Goal: Task Accomplishment & Management: Complete application form

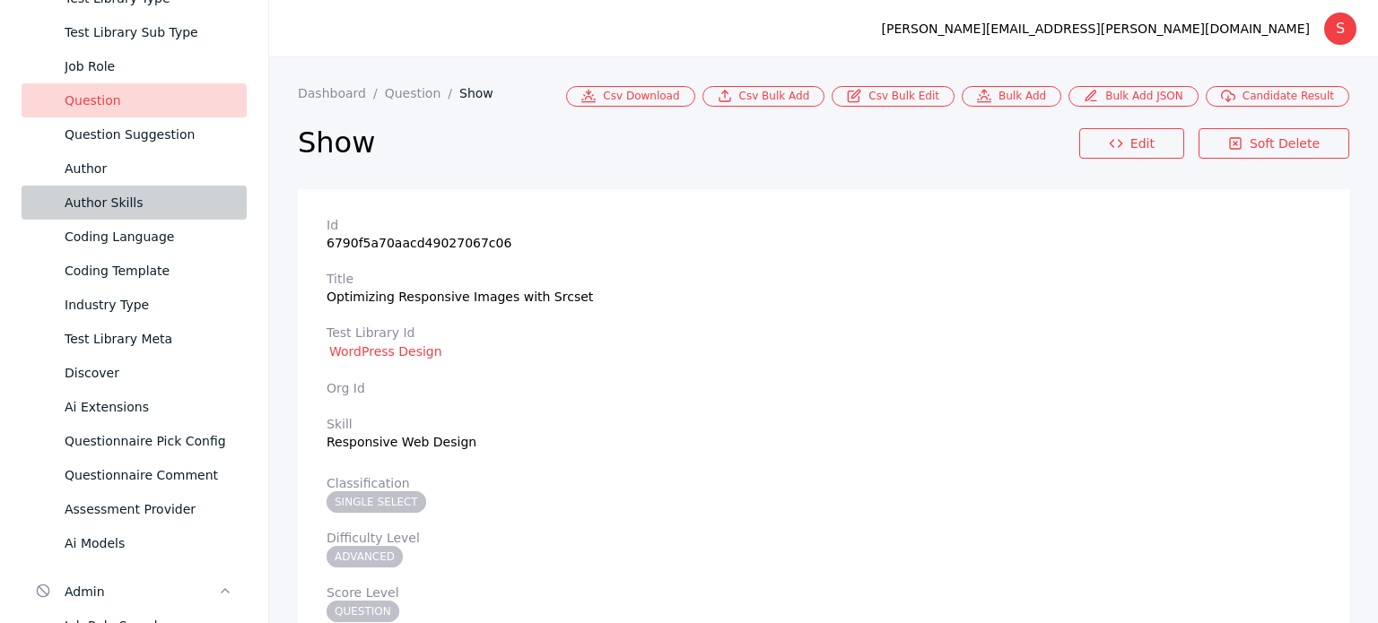
scroll to position [196, 0]
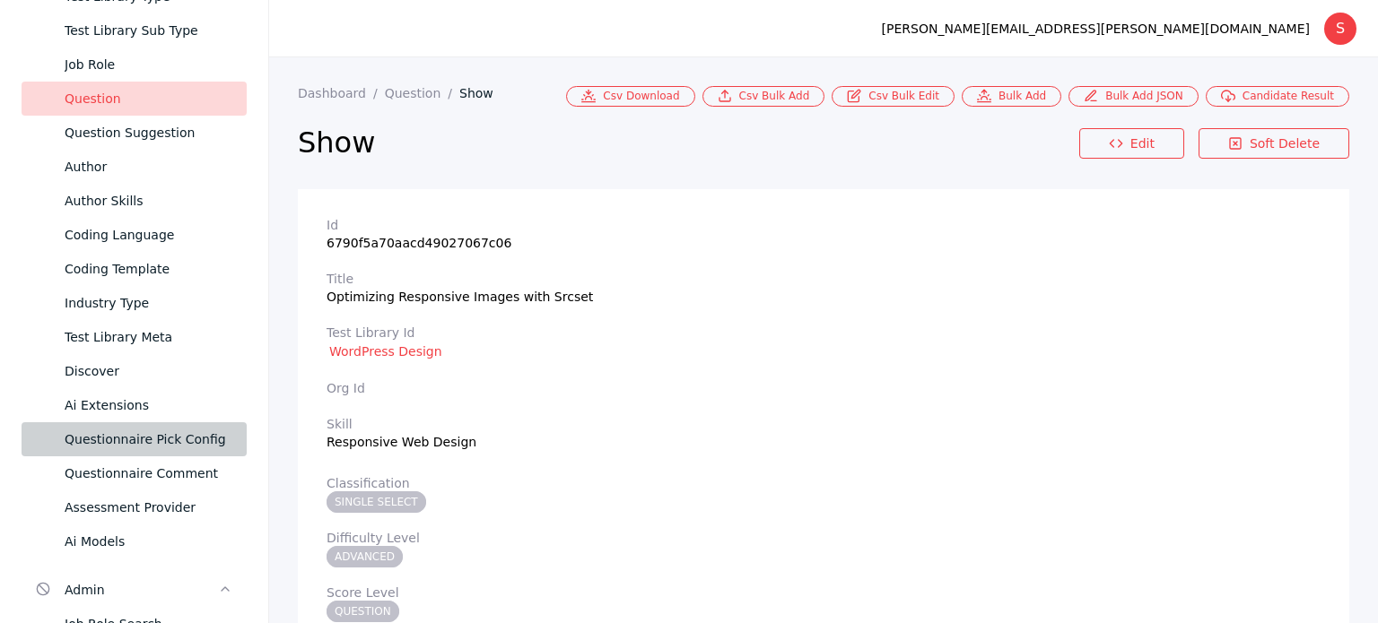
click at [133, 426] on link "Questionnaire Pick Config" at bounding box center [134, 440] width 225 height 34
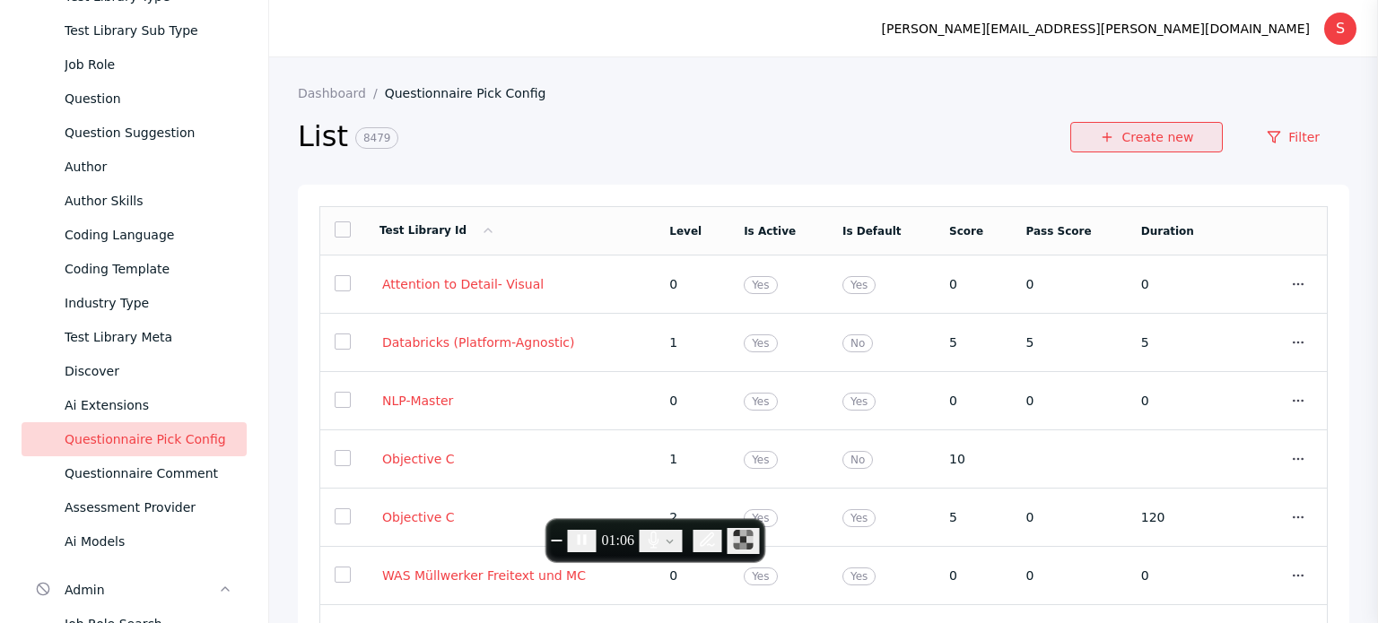
click at [1144, 147] on link "Create new" at bounding box center [1146, 137] width 153 height 31
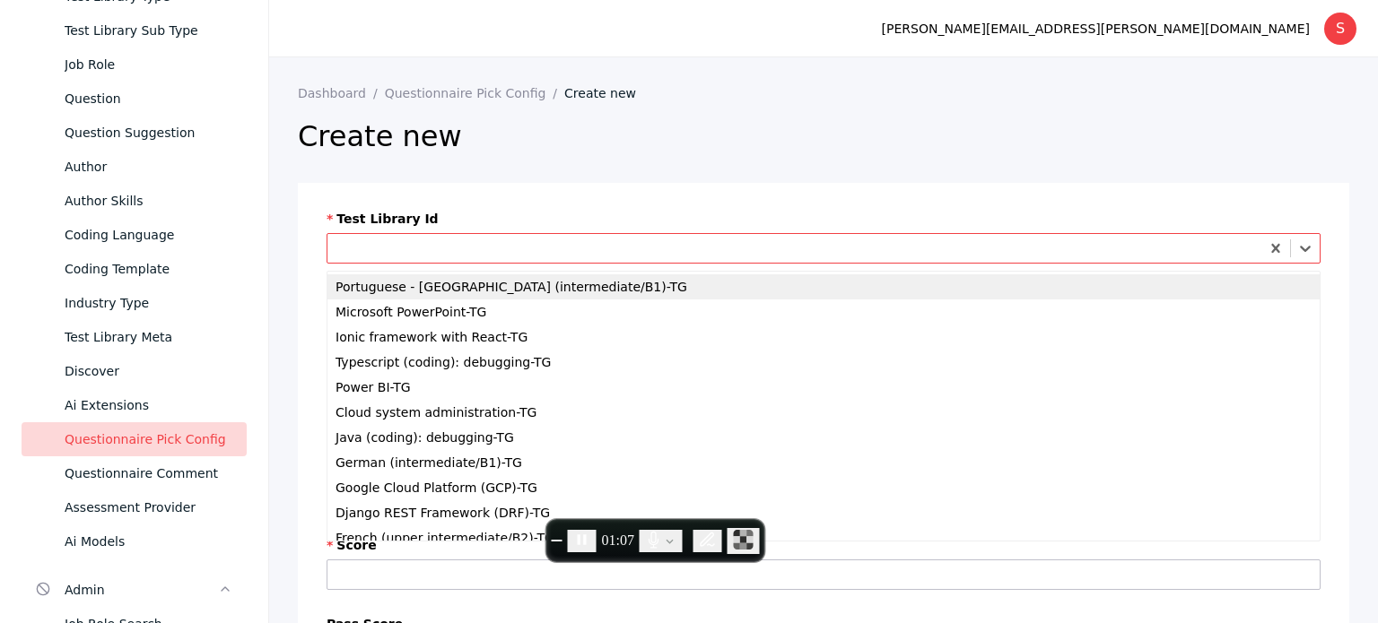
click at [525, 239] on div at bounding box center [794, 249] width 934 height 22
paste input "**********"
type input "**********"
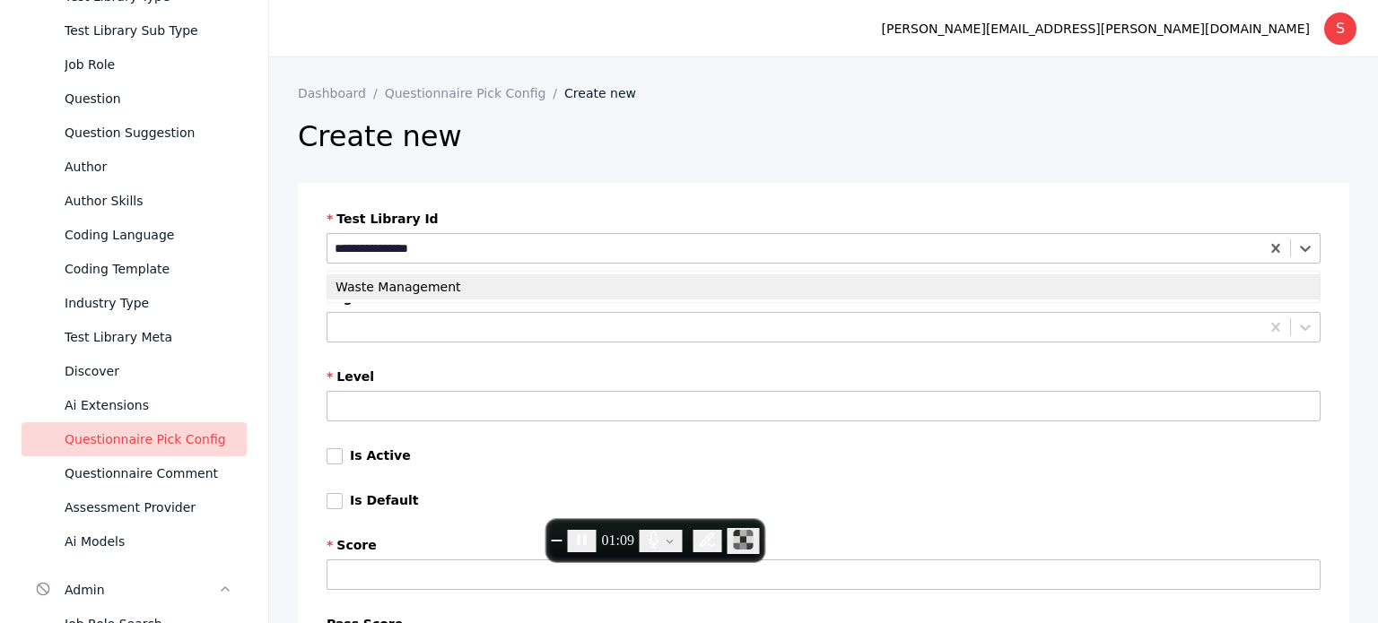
click at [443, 285] on div "Waste Management" at bounding box center [823, 287] width 992 height 25
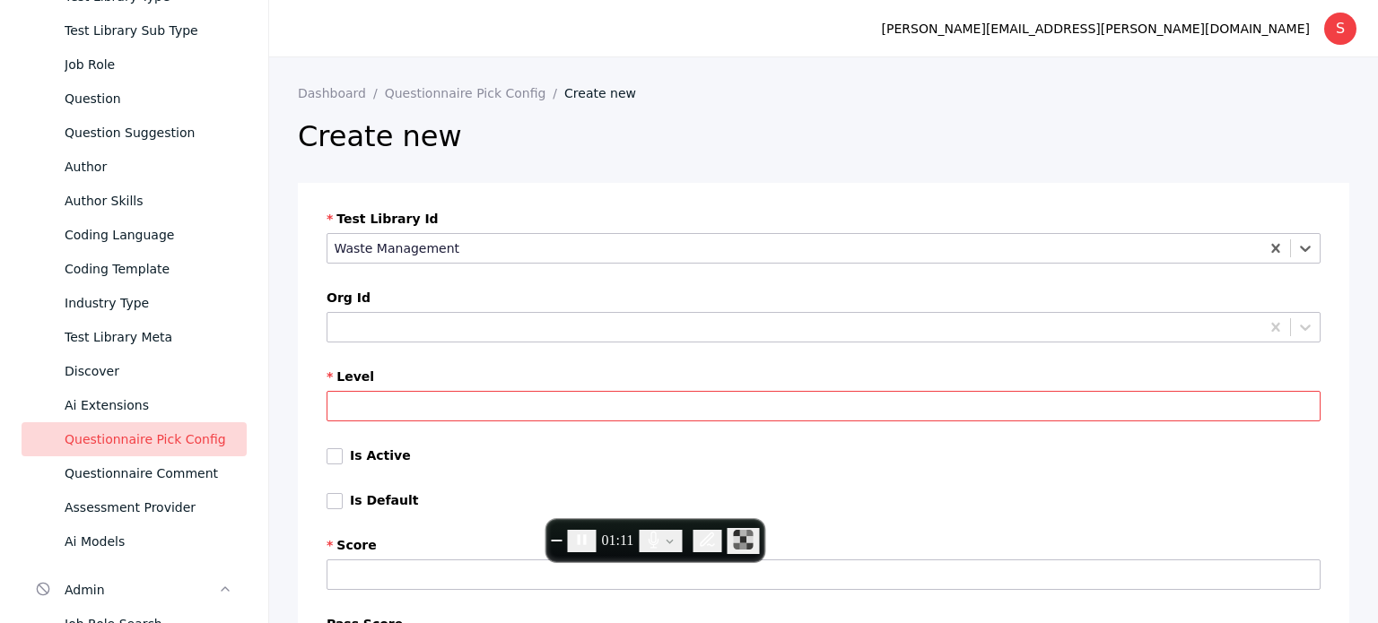
click at [405, 401] on input "Level" at bounding box center [824, 406] width 994 height 31
click at [366, 461] on label "Is Active" at bounding box center [380, 456] width 61 height 14
click at [368, 415] on input "Level" at bounding box center [824, 406] width 994 height 31
type input "*"
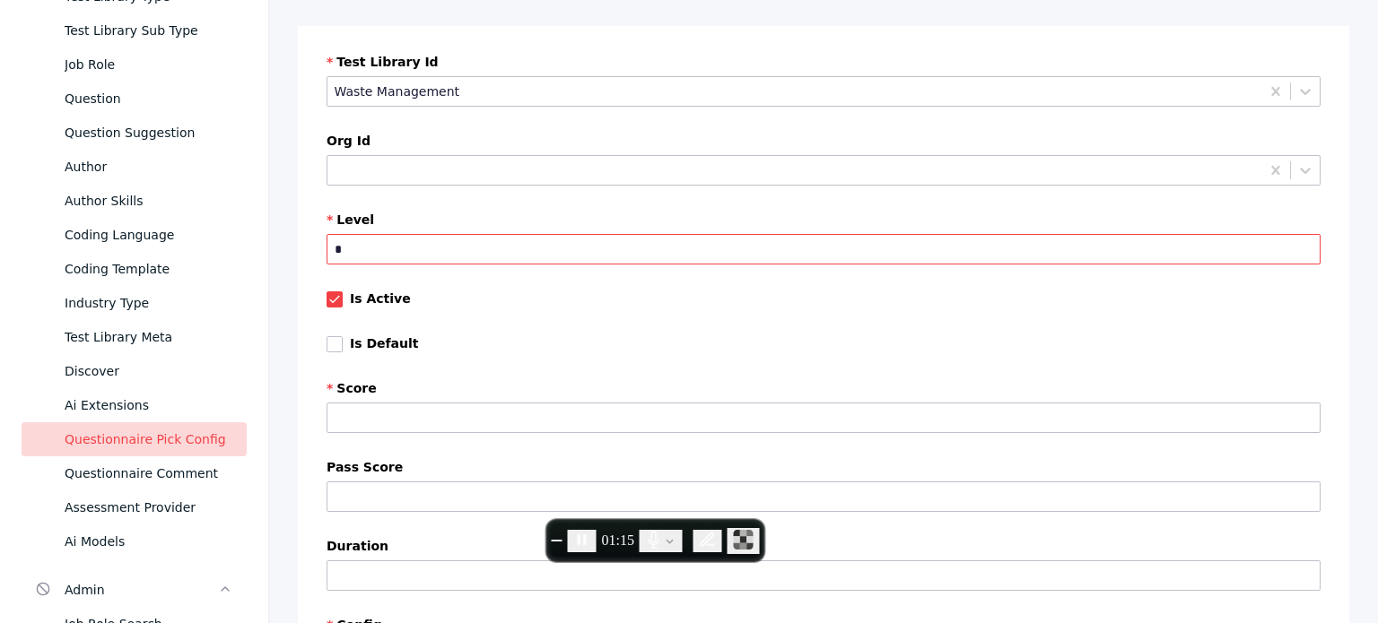
scroll to position [161, 0]
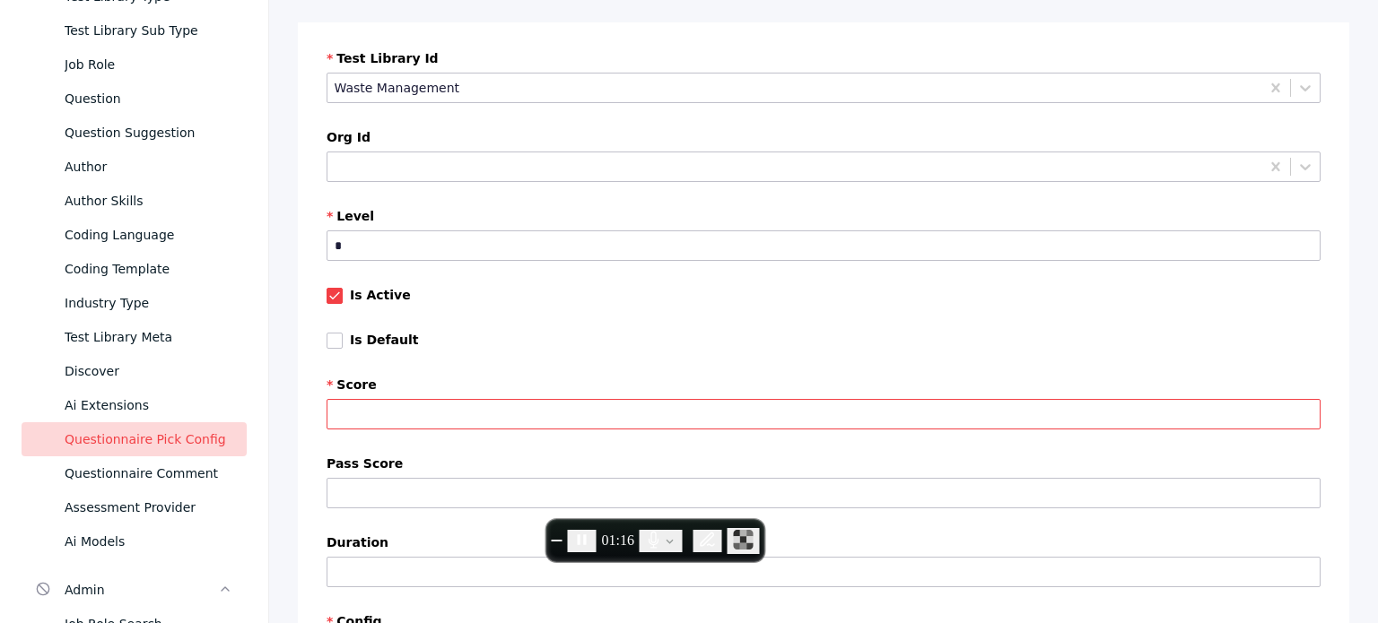
click at [423, 425] on input "Score" at bounding box center [824, 414] width 994 height 31
type input "*"
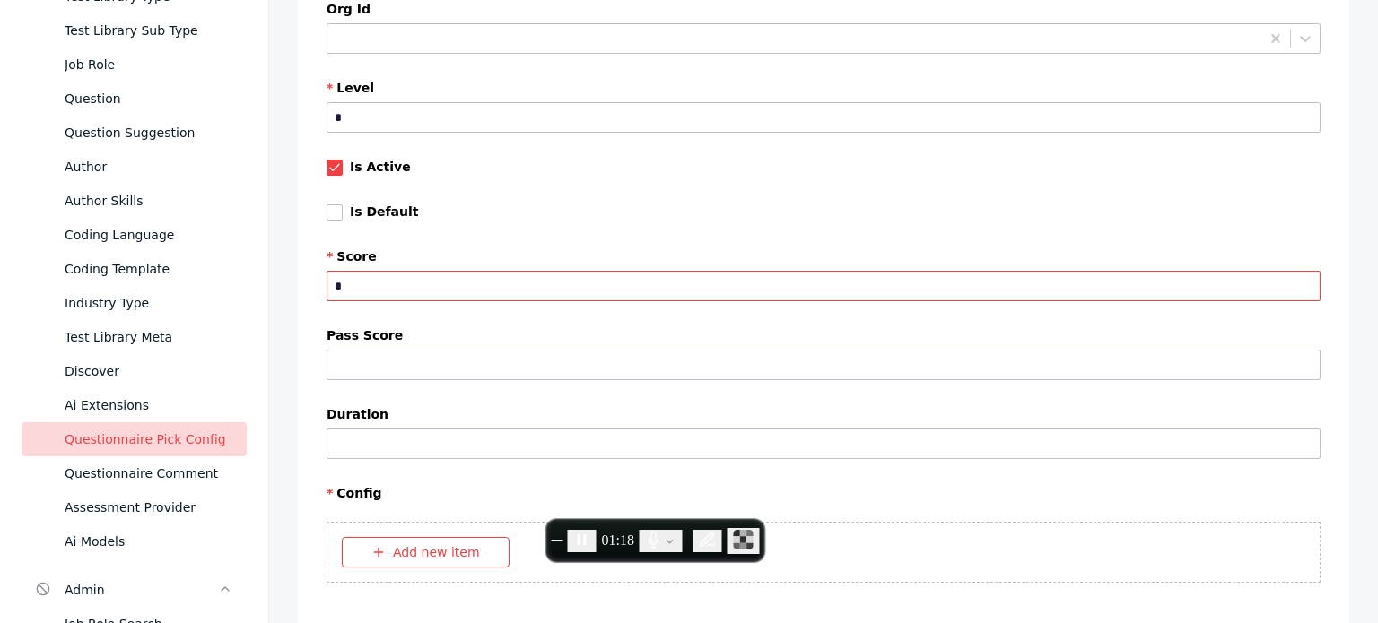
scroll to position [290, 0]
click at [427, 451] on input "Duration" at bounding box center [824, 443] width 994 height 31
type input "**"
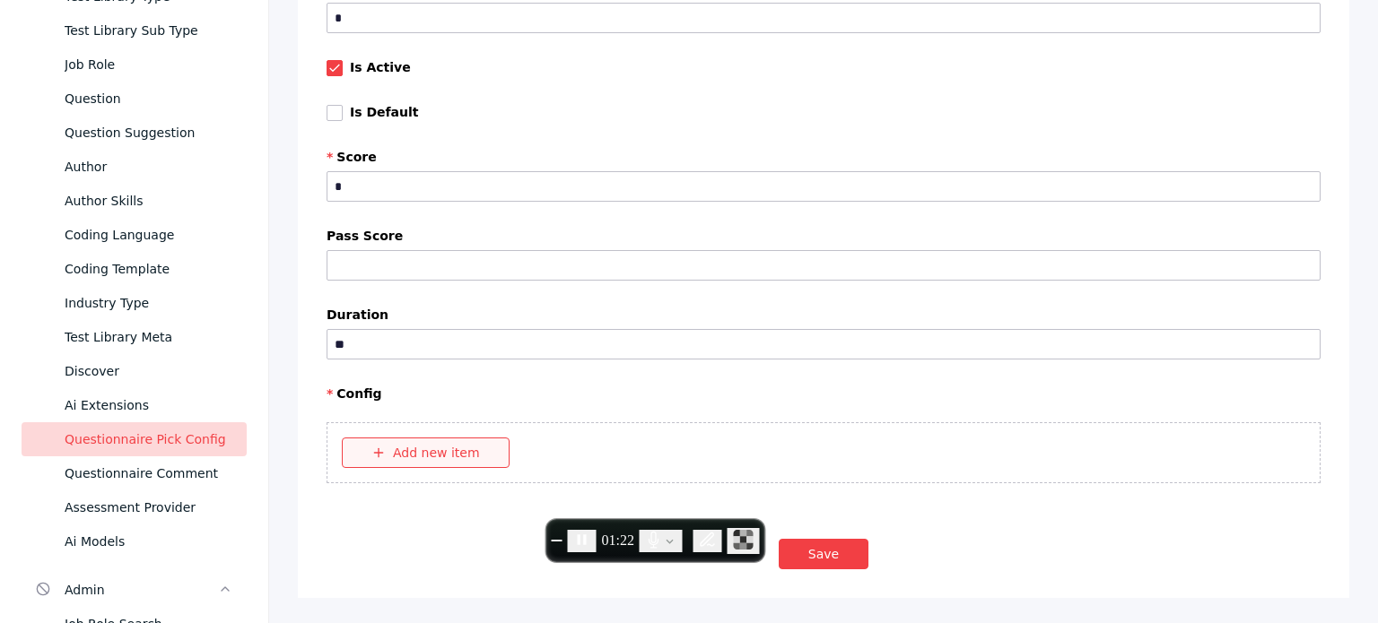
drag, startPoint x: 436, startPoint y: 467, endPoint x: 428, endPoint y: 448, distance: 21.3
click at [428, 448] on section "Add new item" at bounding box center [824, 453] width 994 height 61
click at [428, 448] on button "Add new item" at bounding box center [426, 453] width 168 height 31
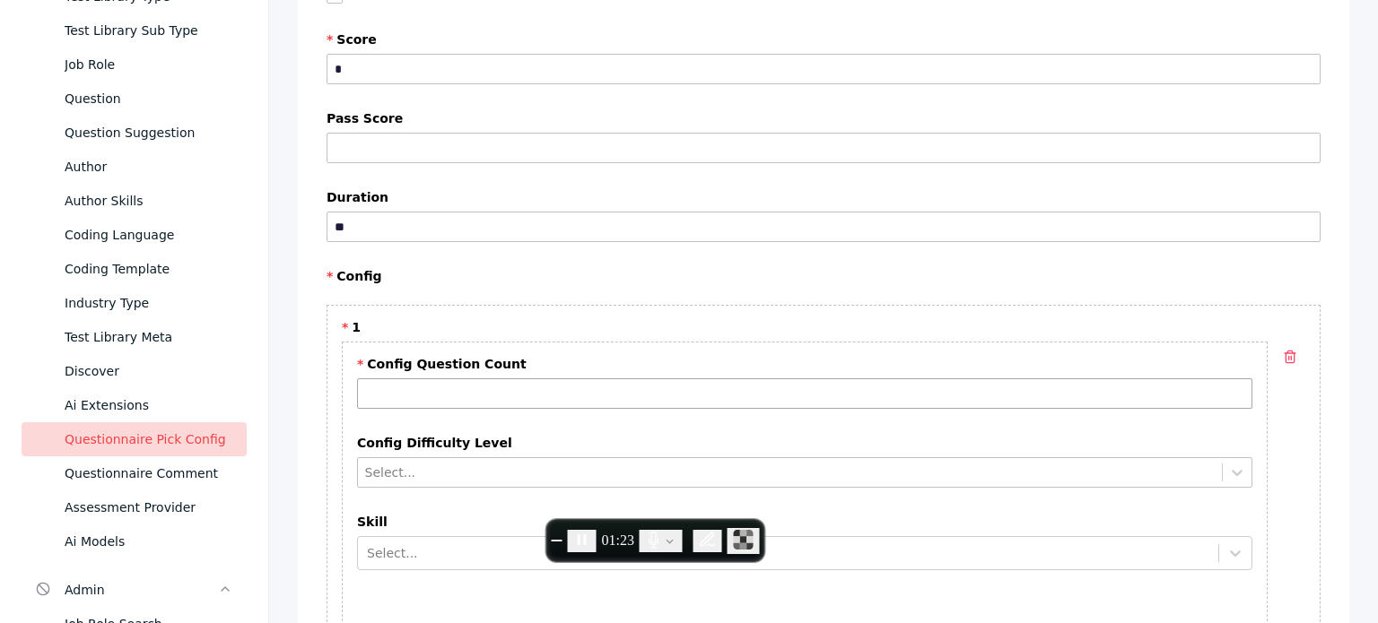
scroll to position [506, 0]
click at [406, 373] on div "Config Question Count" at bounding box center [804, 389] width 895 height 65
click at [407, 379] on input "Config Question Count" at bounding box center [804, 394] width 895 height 31
type input "*"
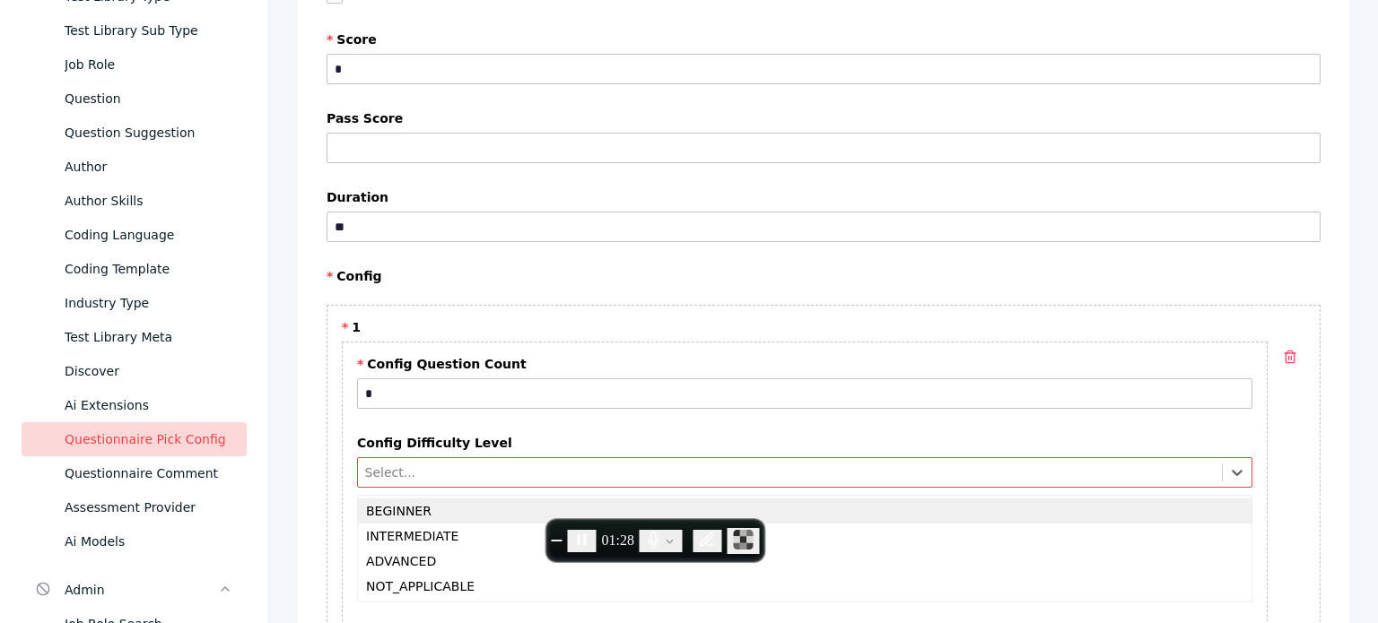
click at [414, 465] on div at bounding box center [790, 473] width 850 height 17
click at [398, 504] on div "BEGINNER" at bounding box center [805, 511] width 894 height 25
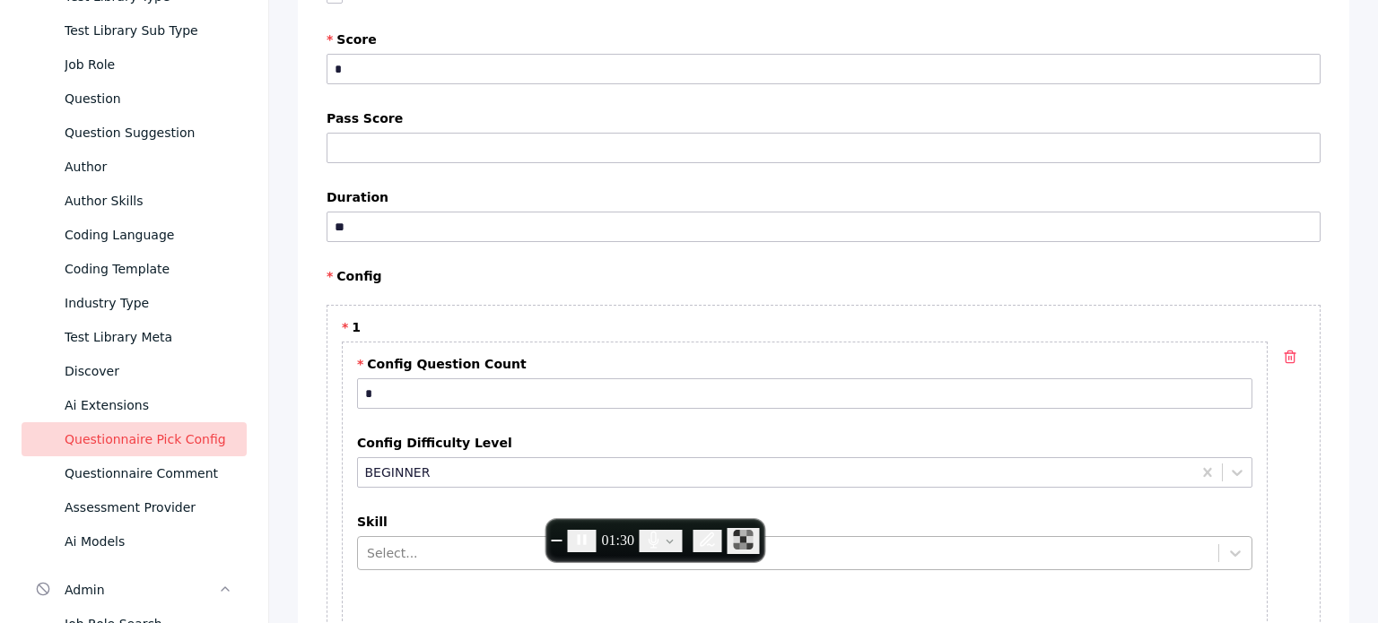
click at [428, 564] on div "Select..." at bounding box center [804, 553] width 895 height 34
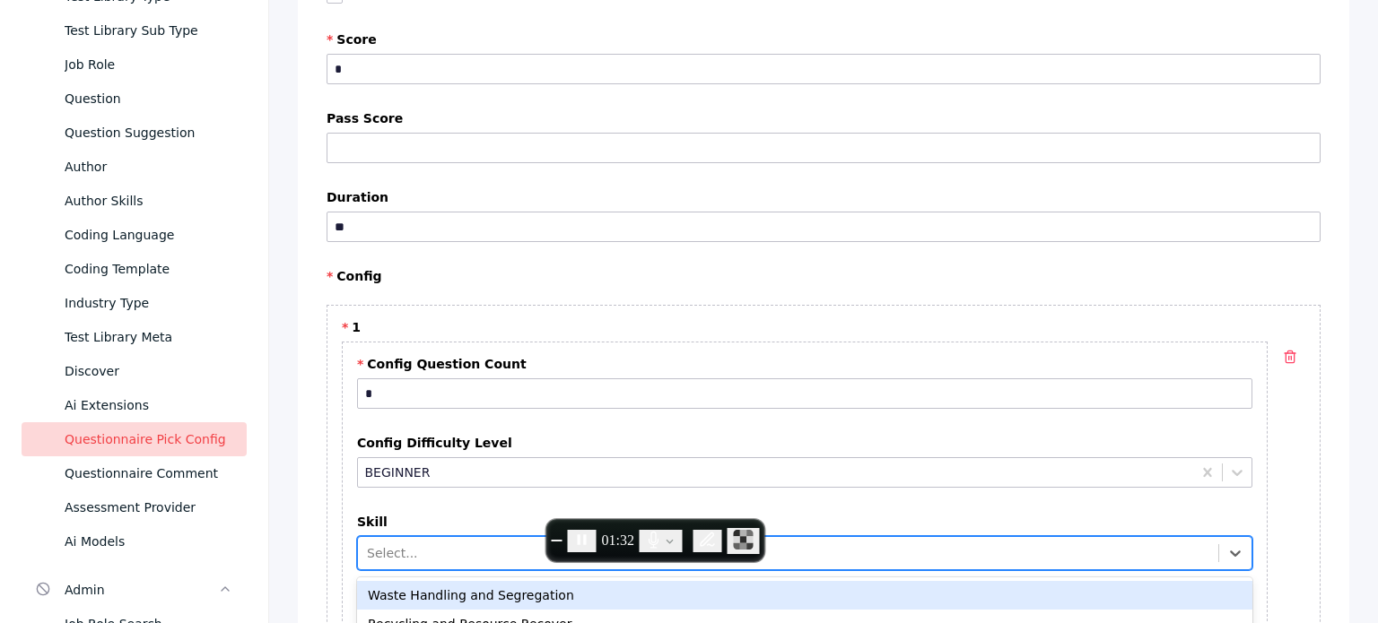
click at [424, 598] on div "Waste Handling and Segregation" at bounding box center [804, 595] width 895 height 29
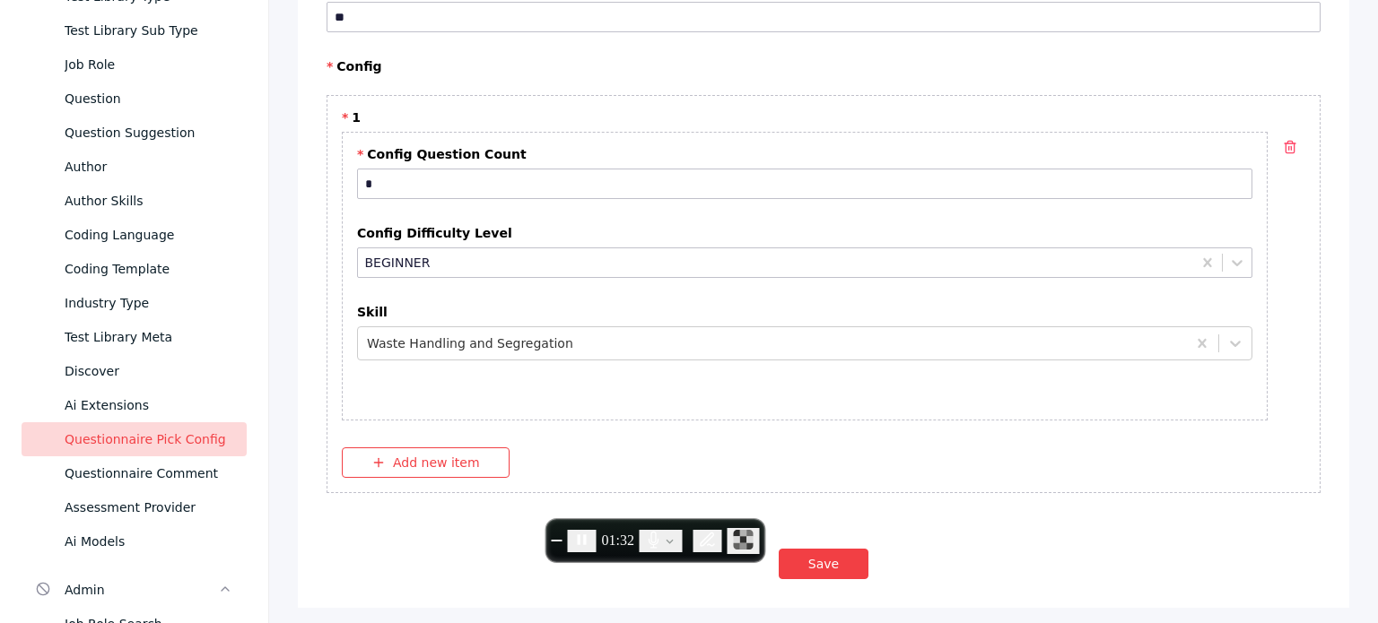
scroll to position [725, 0]
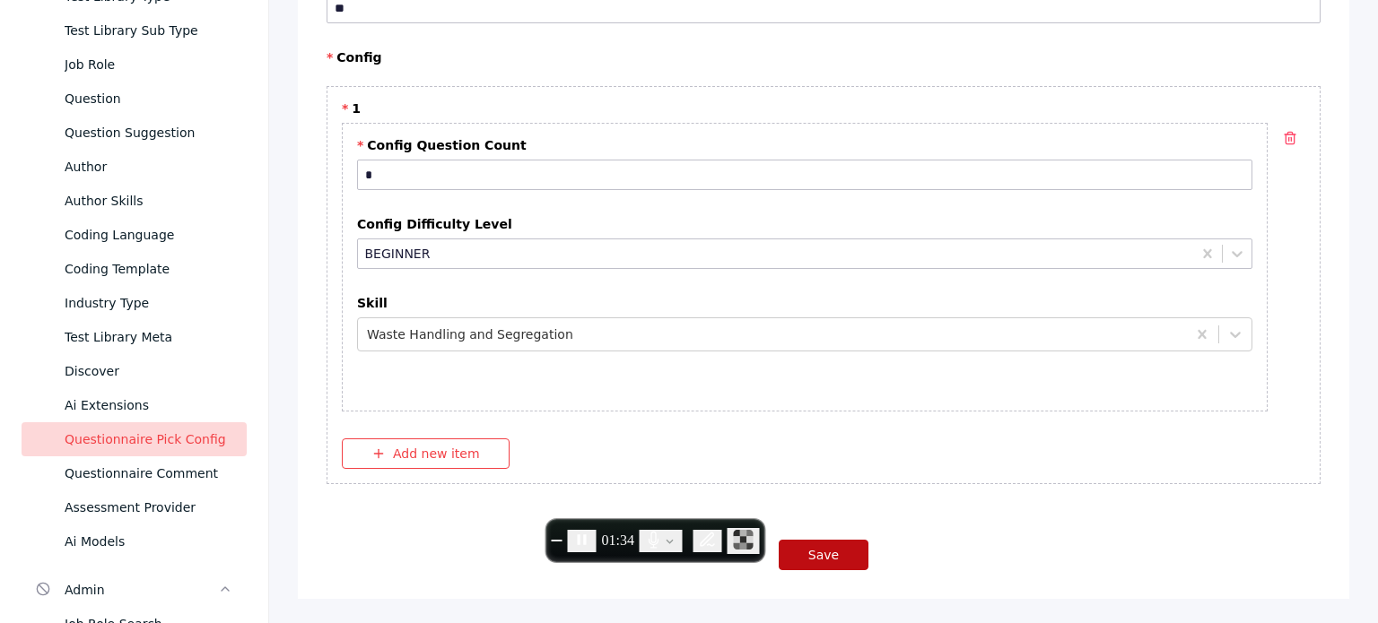
click at [847, 542] on button "Save" at bounding box center [824, 555] width 90 height 31
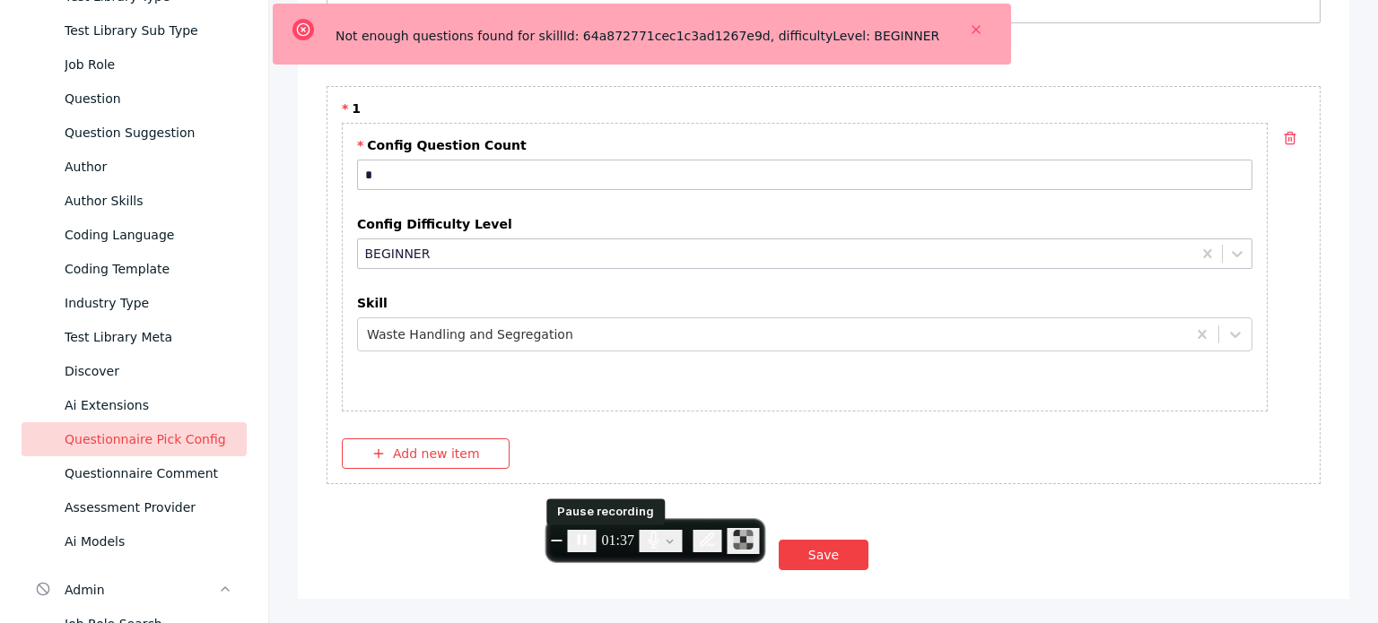
click at [591, 541] on icon "Pause recording" at bounding box center [582, 540] width 18 height 18
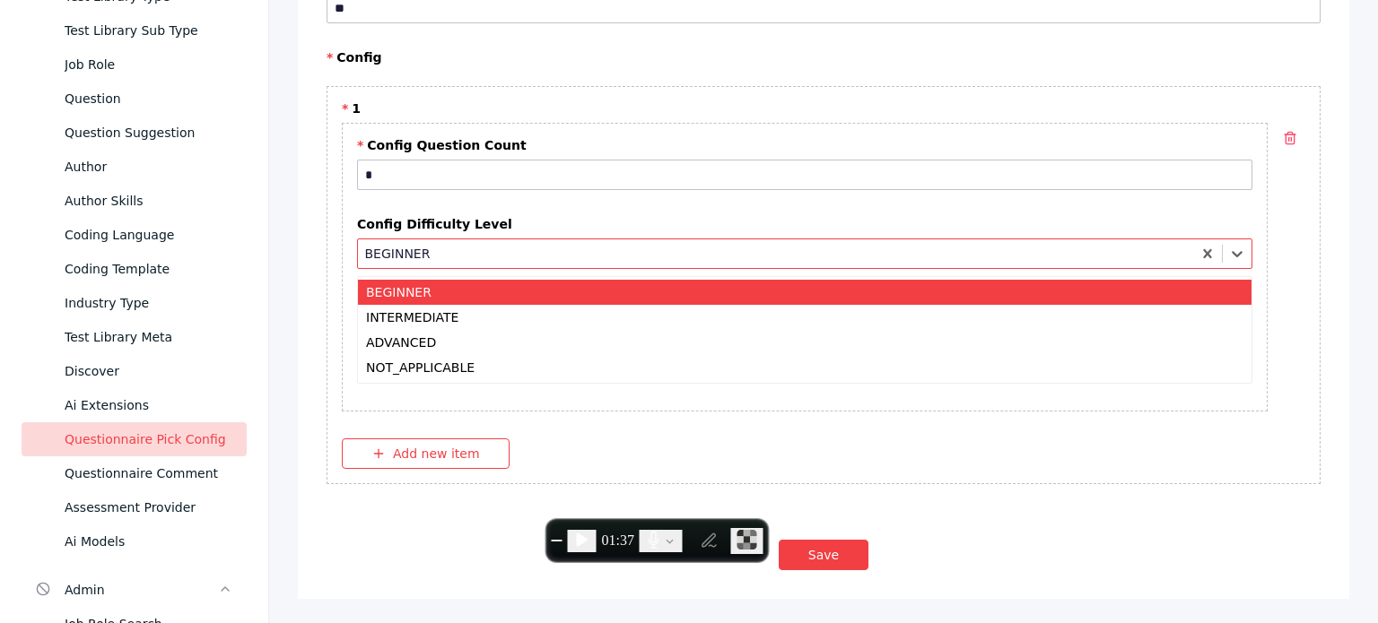
click at [456, 246] on div at bounding box center [776, 254] width 822 height 17
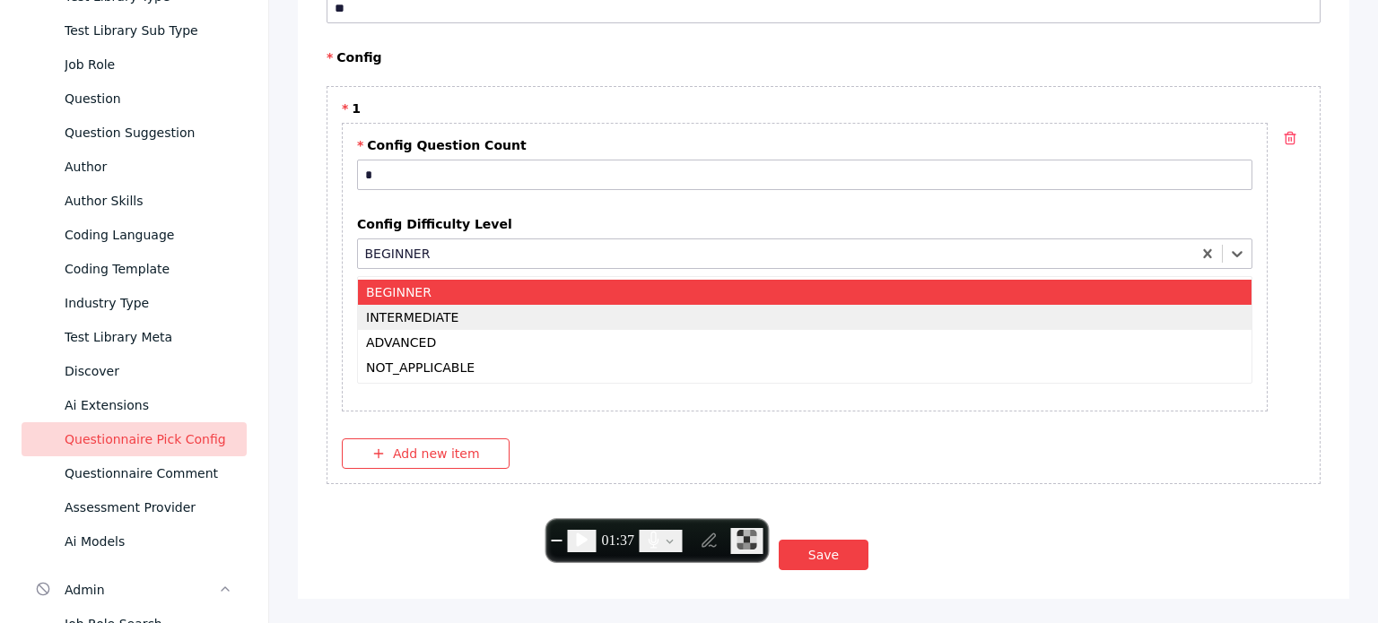
click at [422, 311] on div "INTERMEDIATE" at bounding box center [805, 317] width 894 height 25
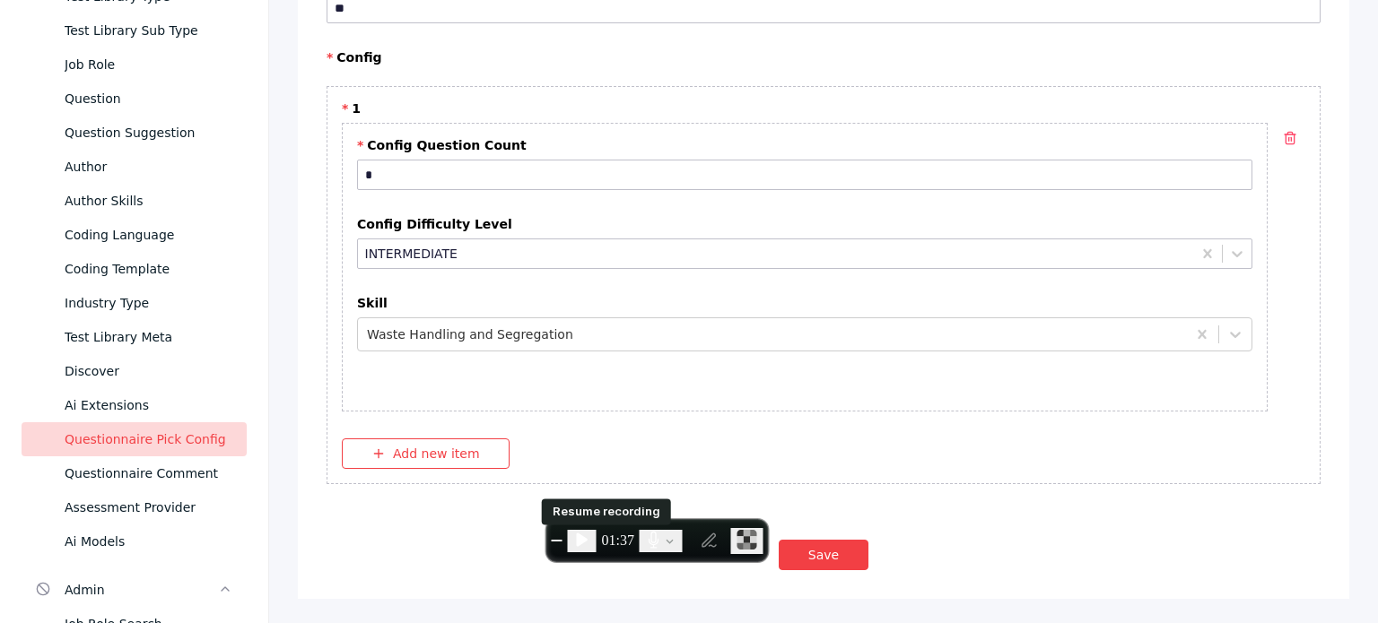
click at [597, 534] on button "Resume recording" at bounding box center [582, 541] width 29 height 22
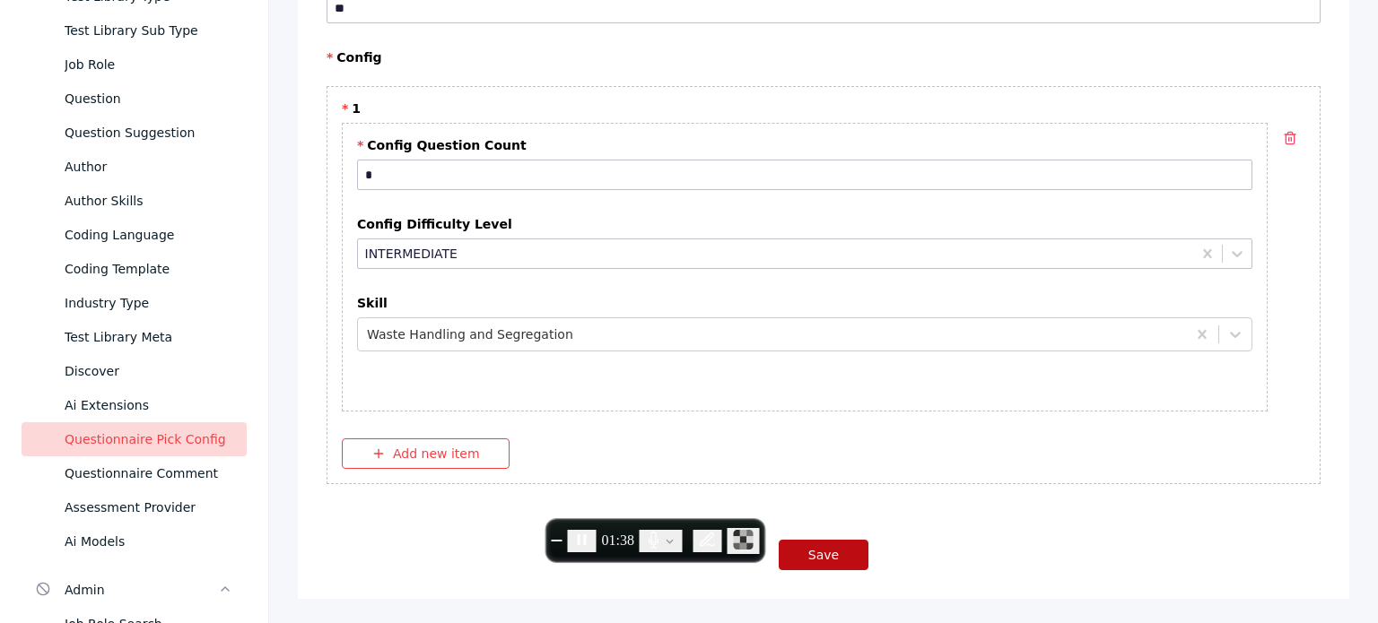
click at [836, 551] on button "Save" at bounding box center [824, 555] width 90 height 31
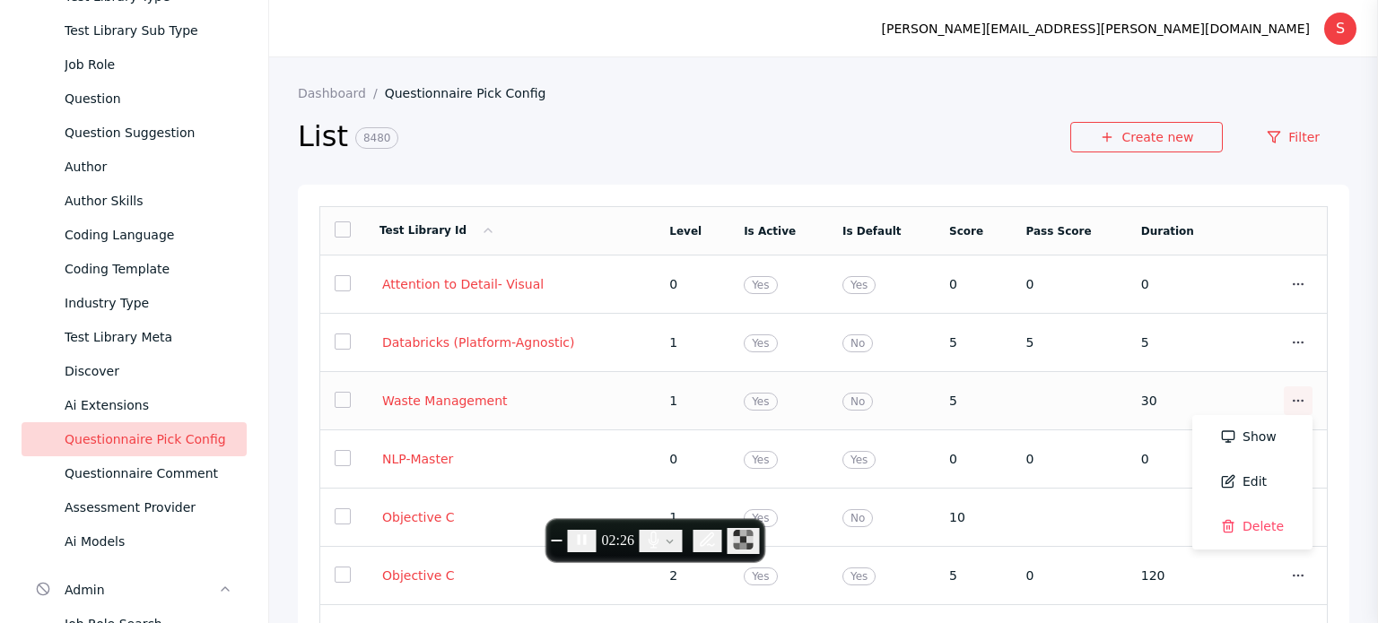
click at [1291, 395] on icon at bounding box center [1298, 401] width 14 height 14
click at [1242, 530] on link "Delete" at bounding box center [1252, 527] width 120 height 45
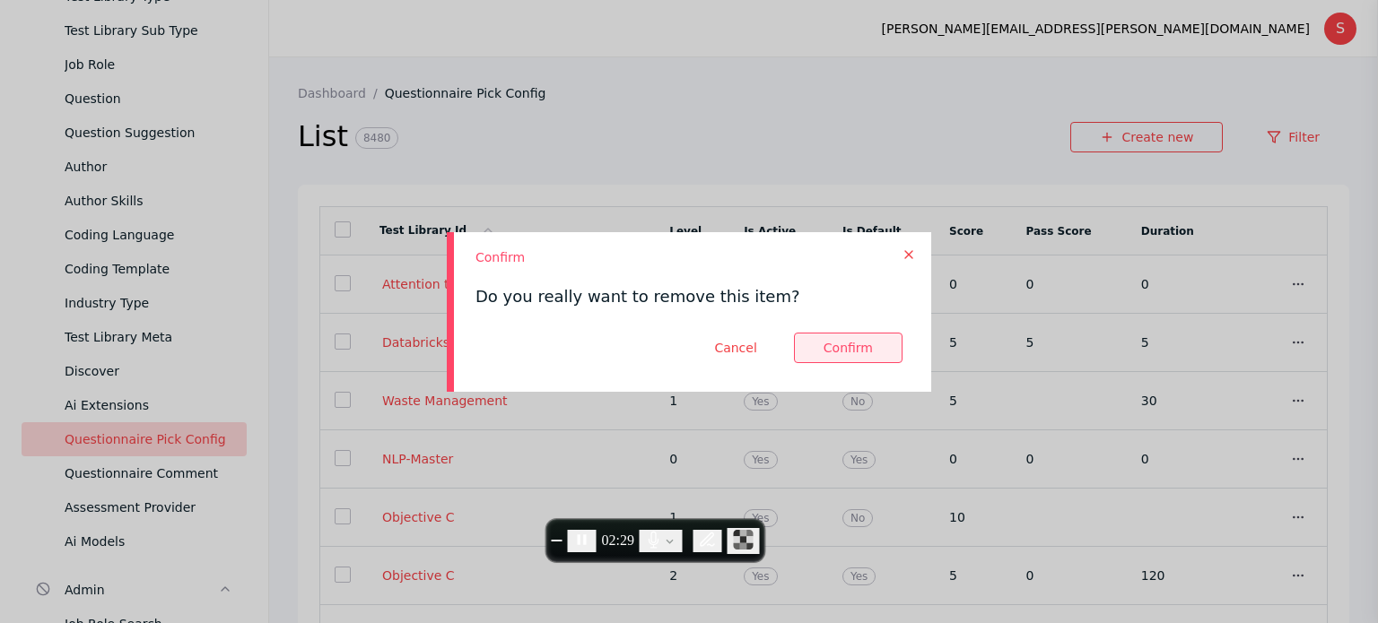
click at [833, 357] on button at bounding box center [848, 348] width 109 height 31
